Goal: Complete application form

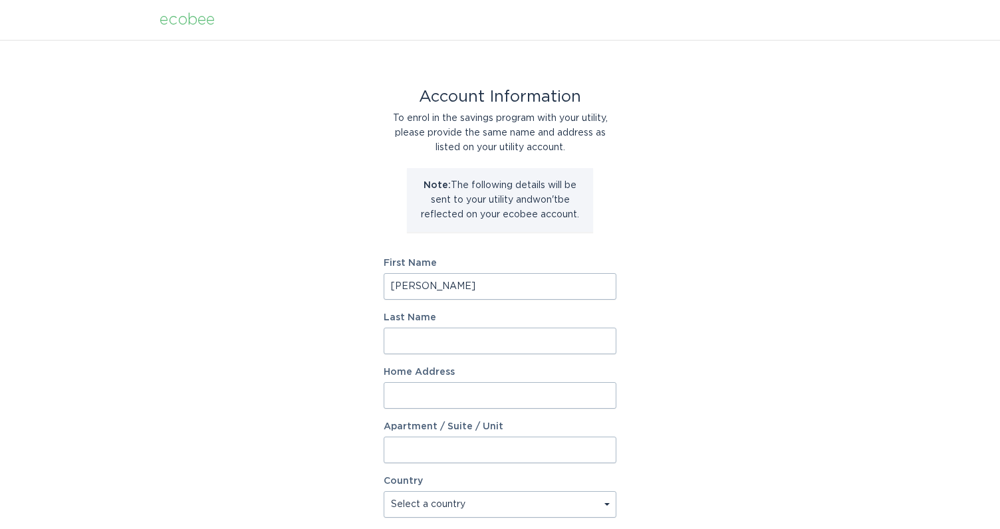
type input "[PERSON_NAME]"
click at [332, 314] on div "Account Information To enrol in the savings program with your utility, please p…" at bounding box center [500, 407] width 1000 height 735
type input "11064 [PERSON_NAME] Run"
click at [211, 404] on div "Account Information To enrol in the savings program with your utility, please p…" at bounding box center [500, 407] width 1000 height 735
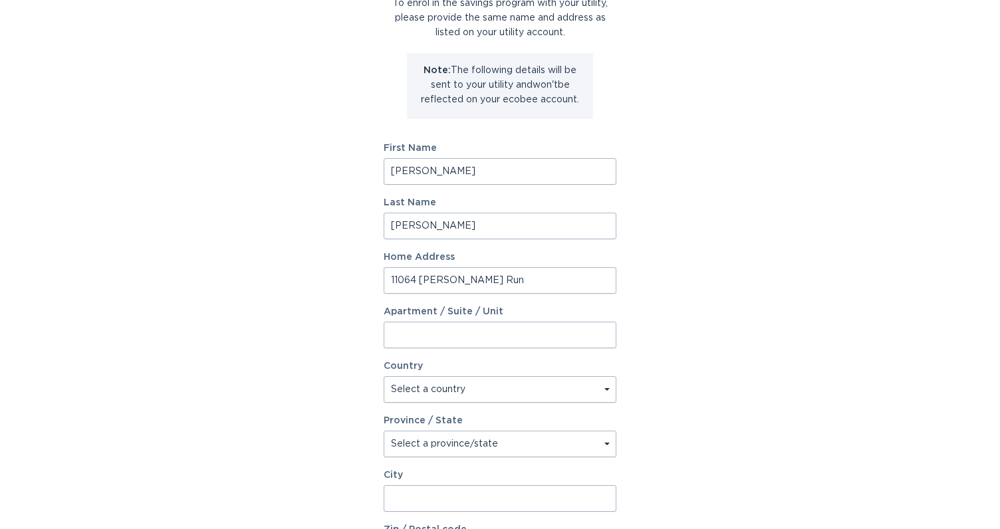
scroll to position [156, 0]
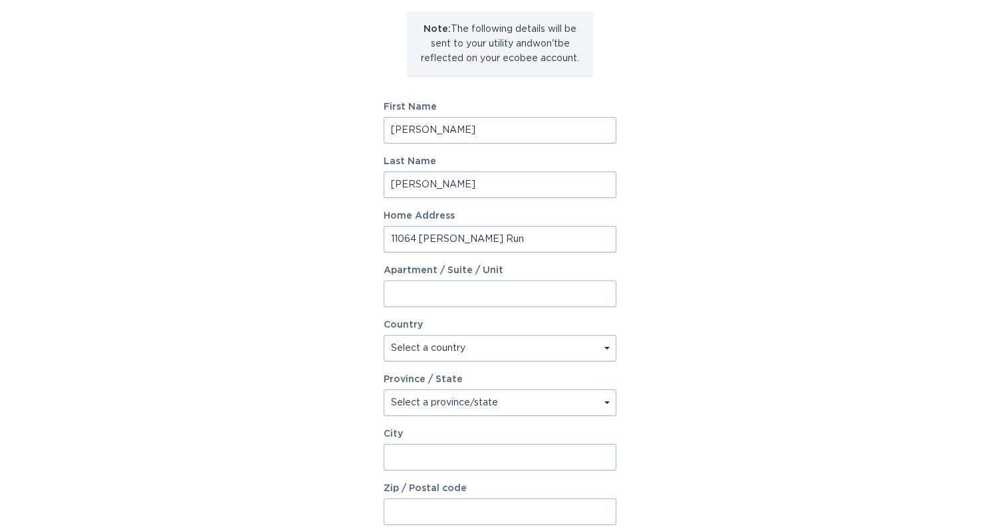
select select "US"
select select "IN"
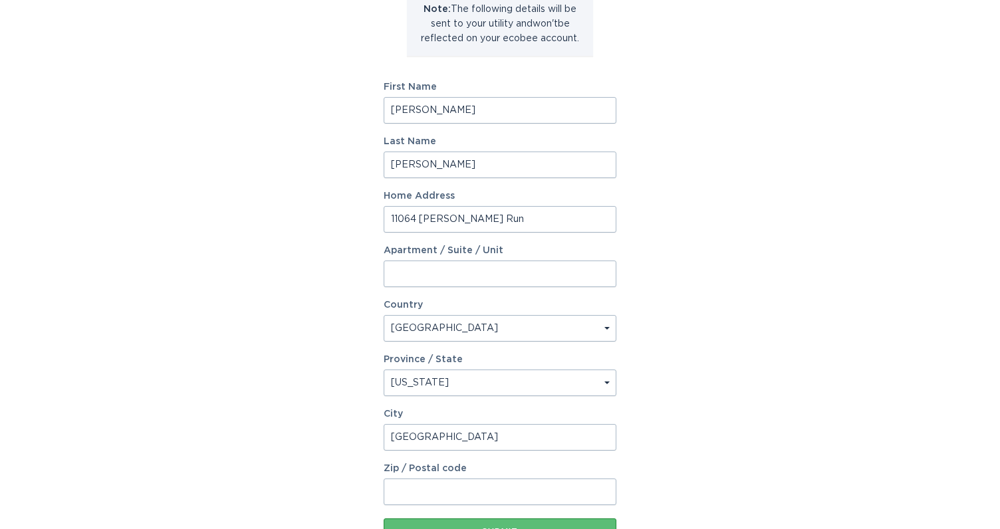
type input "[GEOGRAPHIC_DATA]"
click at [282, 436] on div "Account Information To enrol in the savings program with your utility, please p…" at bounding box center [500, 231] width 1000 height 735
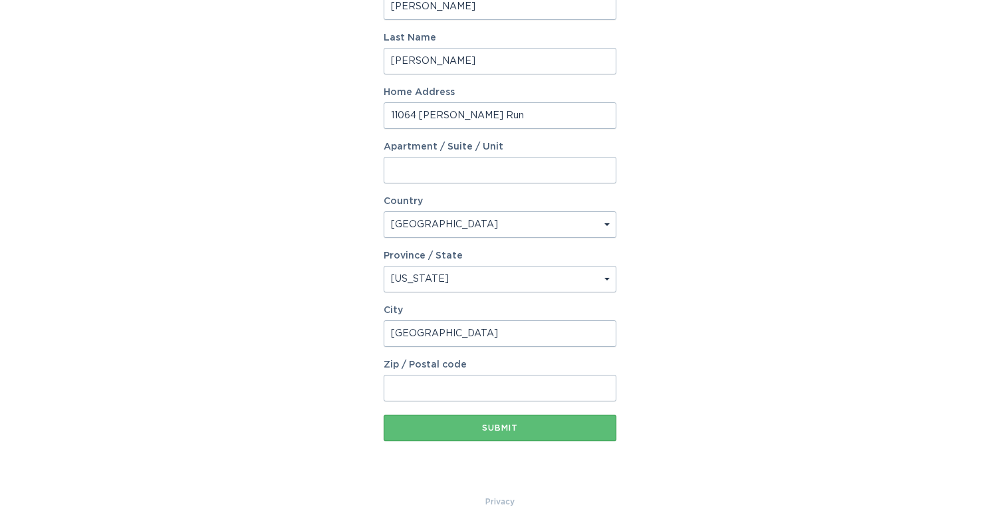
scroll to position [280, 0]
type input "46077"
click at [285, 376] on div "Account Information To enrol in the savings program with your utility, please p…" at bounding box center [500, 127] width 1000 height 735
click at [464, 433] on button "Submit" at bounding box center [500, 428] width 233 height 27
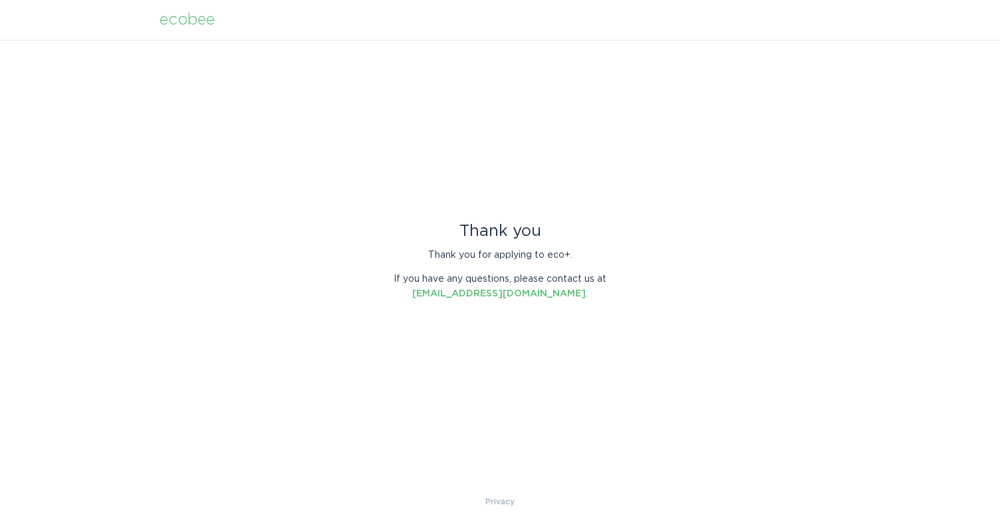
scroll to position [0, 0]
